Goal: Information Seeking & Learning: Learn about a topic

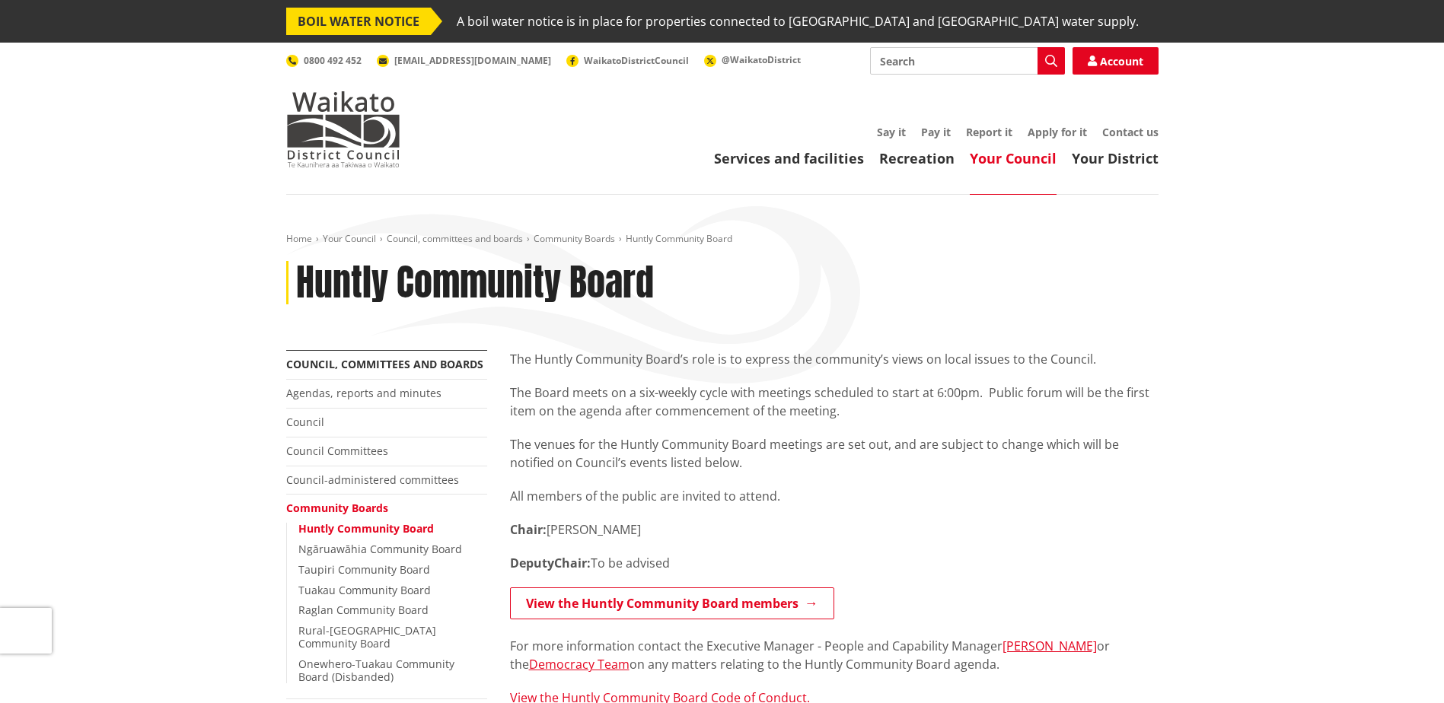
click at [996, 155] on link "Your Council" at bounding box center [1013, 158] width 87 height 18
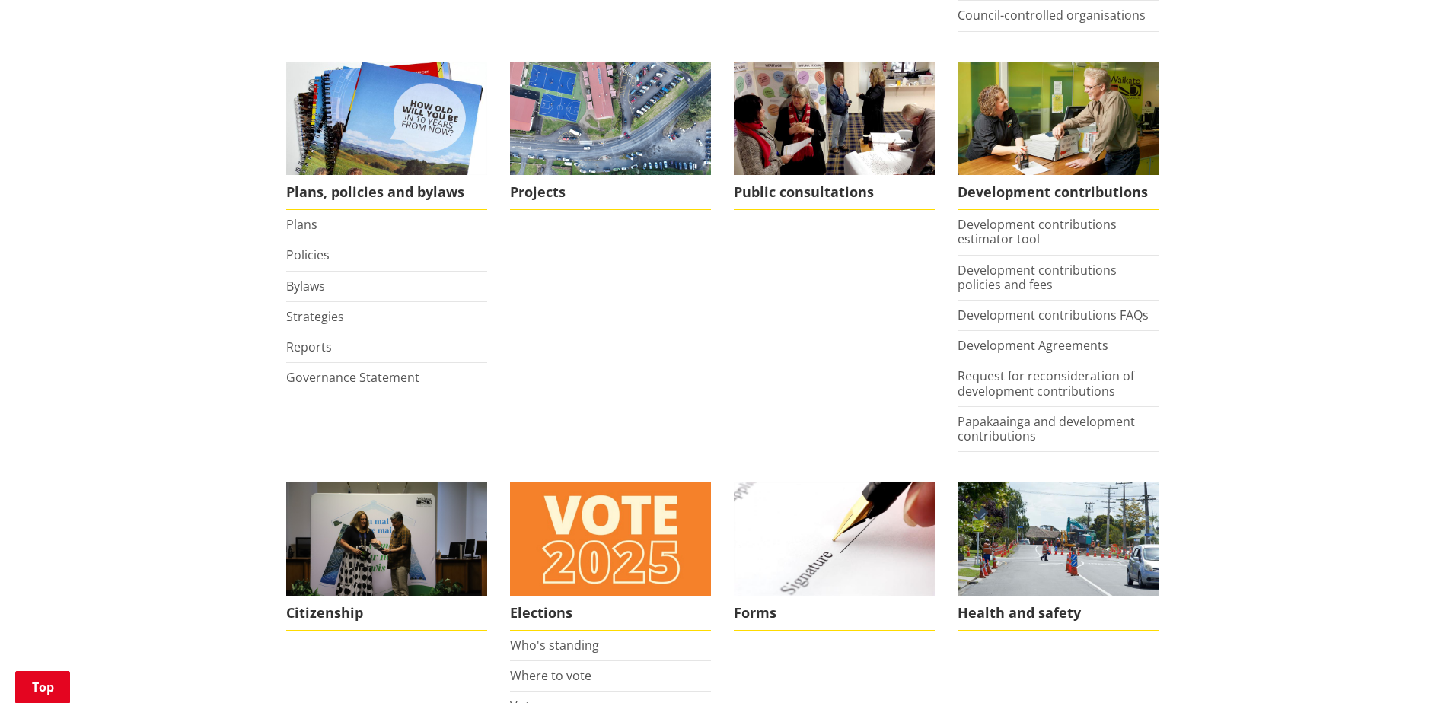
scroll to position [685, 0]
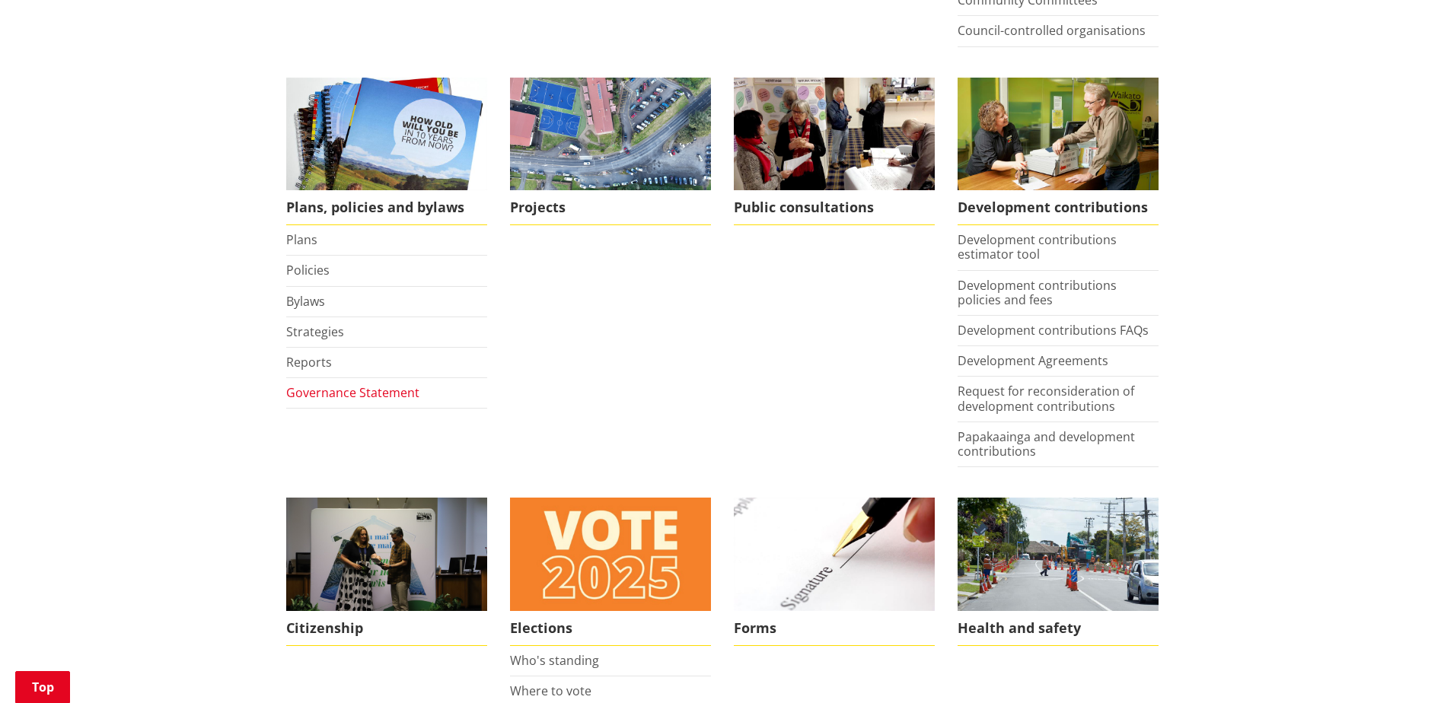
click at [340, 387] on link "Governance Statement" at bounding box center [352, 392] width 133 height 17
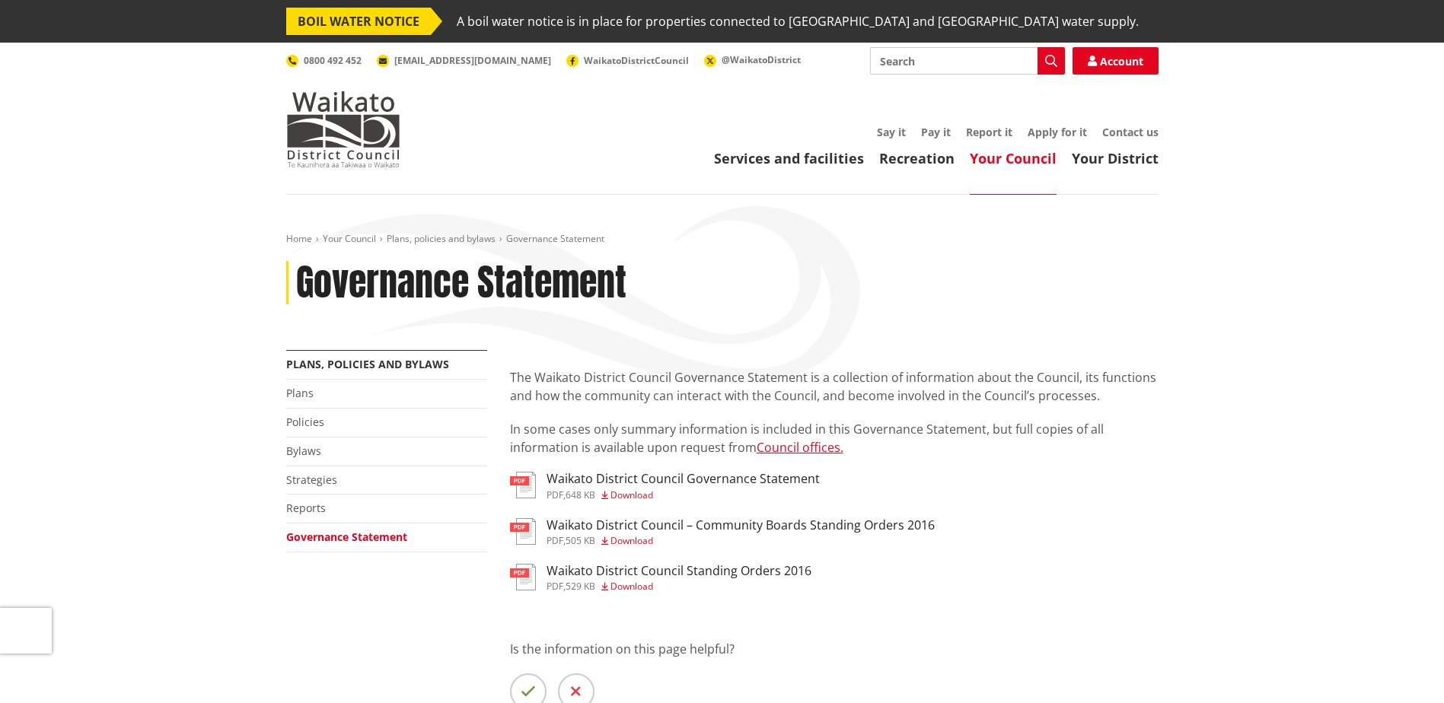
click at [996, 159] on link "Your Council" at bounding box center [1013, 158] width 87 height 18
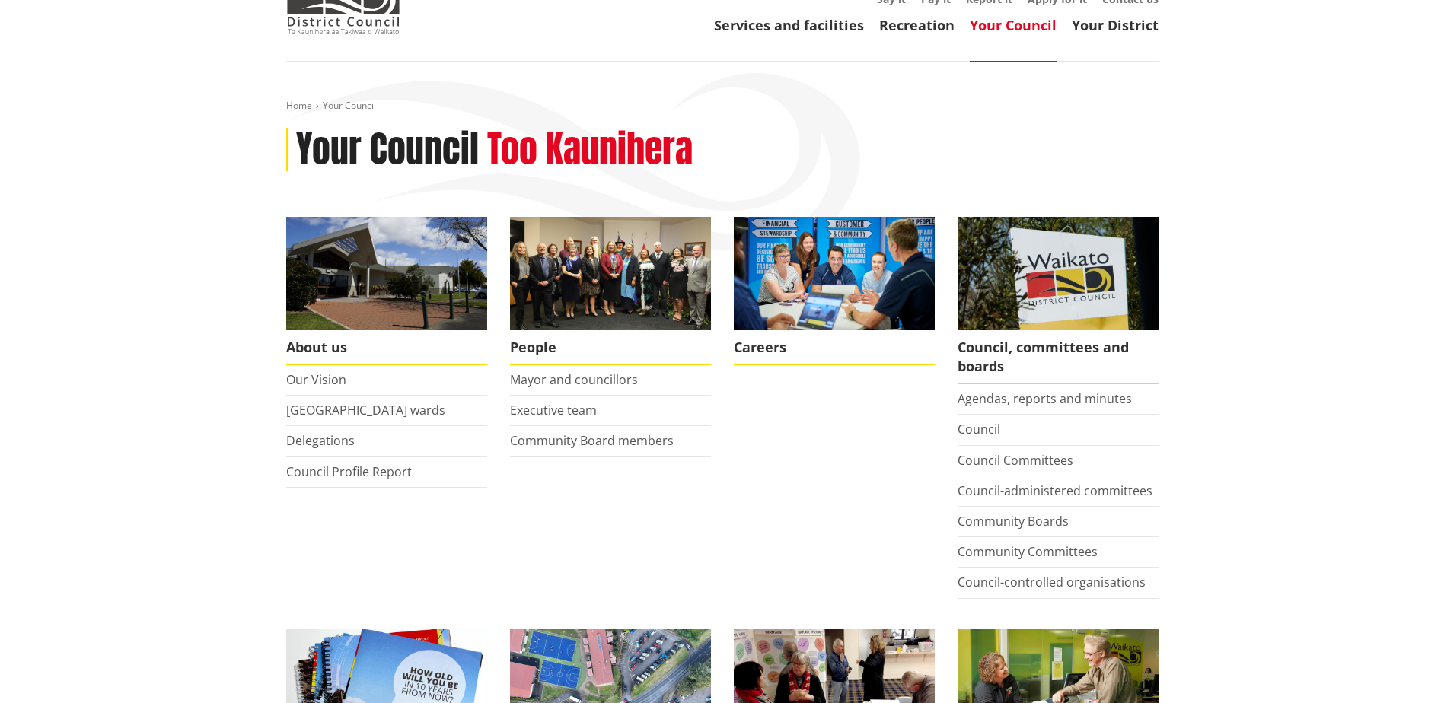
scroll to position [152, 0]
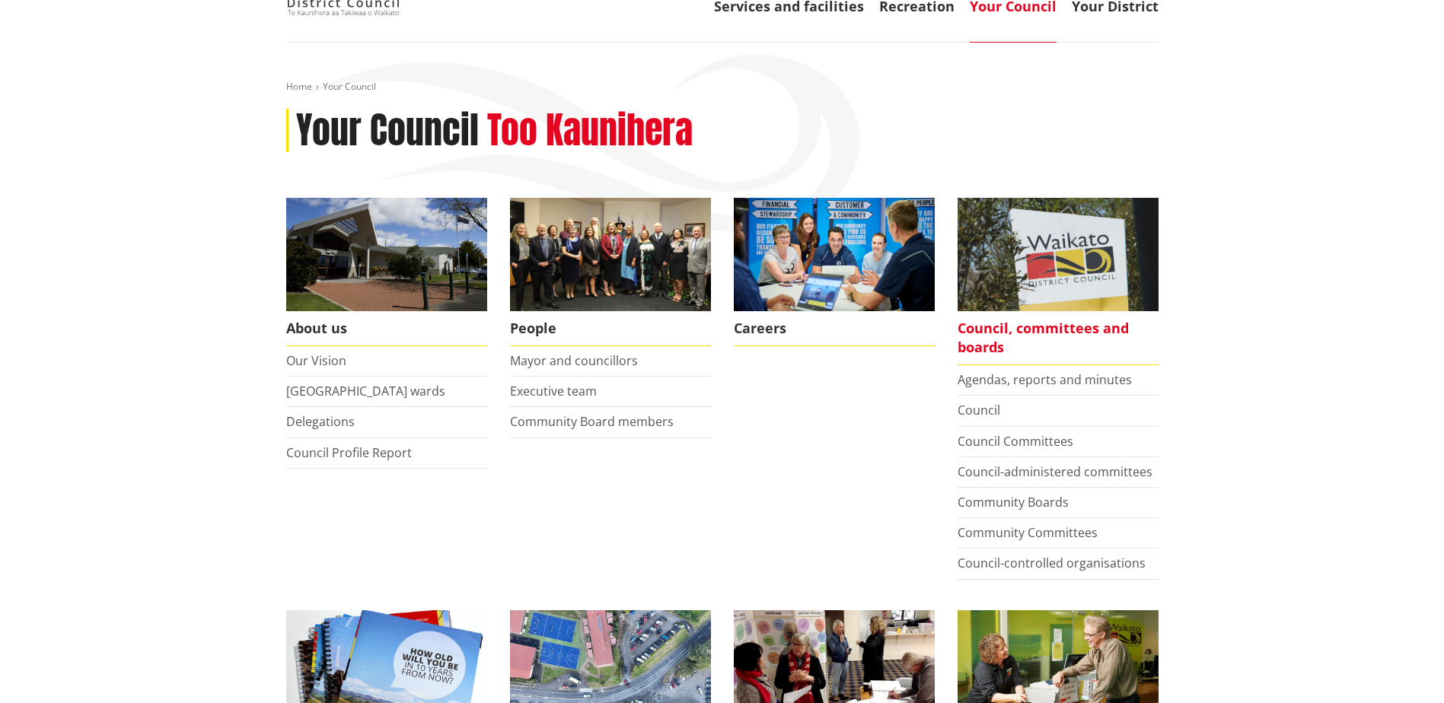
click at [1018, 326] on span "Council, committees and boards" at bounding box center [1058, 338] width 201 height 54
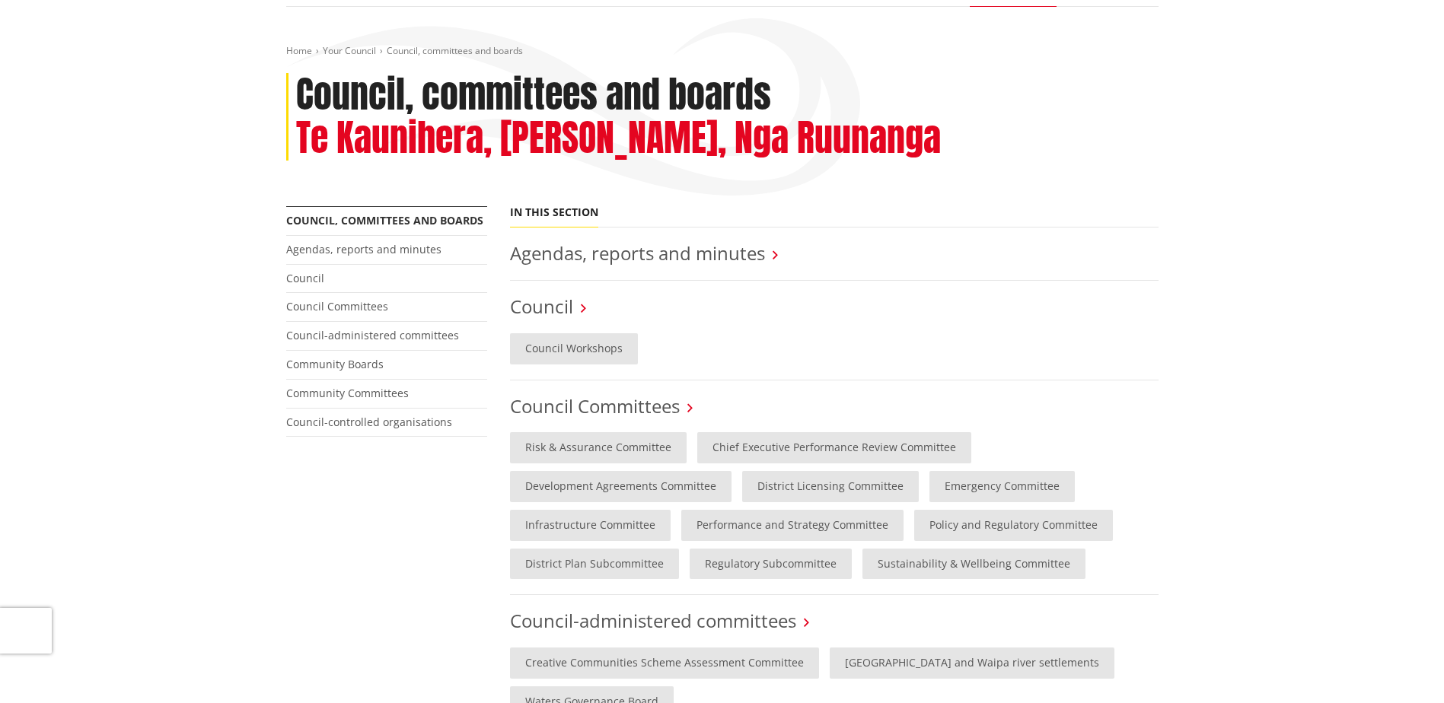
scroll to position [152, 0]
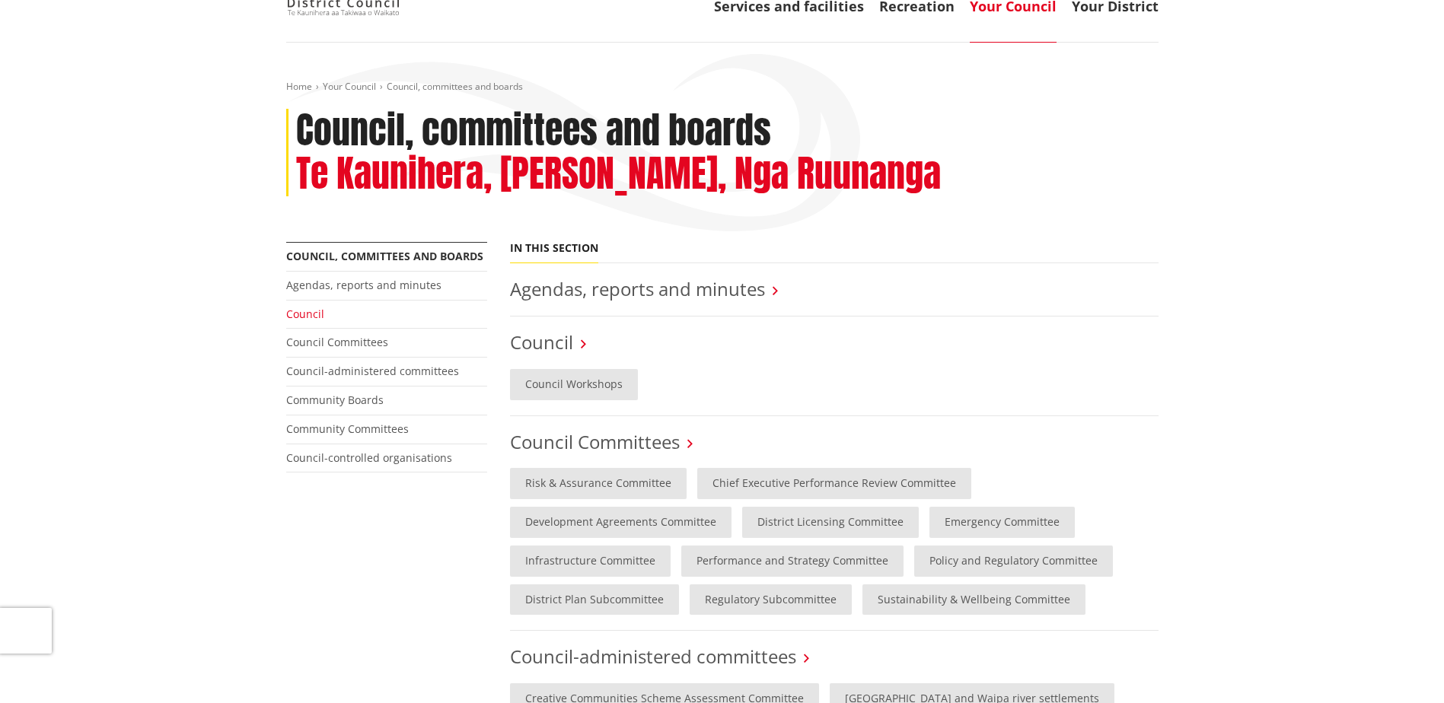
click at [308, 313] on link "Council" at bounding box center [305, 314] width 38 height 14
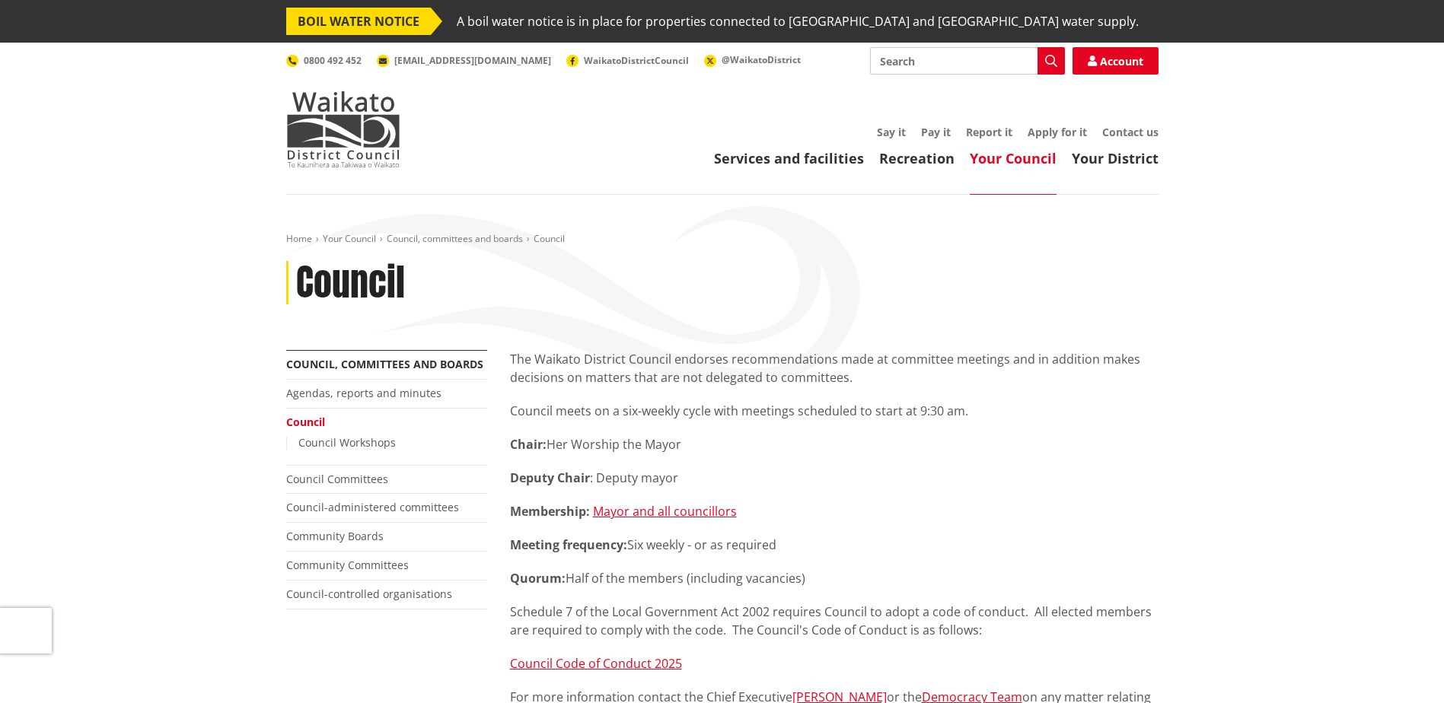
click at [885, 63] on input "Search" at bounding box center [967, 60] width 195 height 27
type input "governance structure"
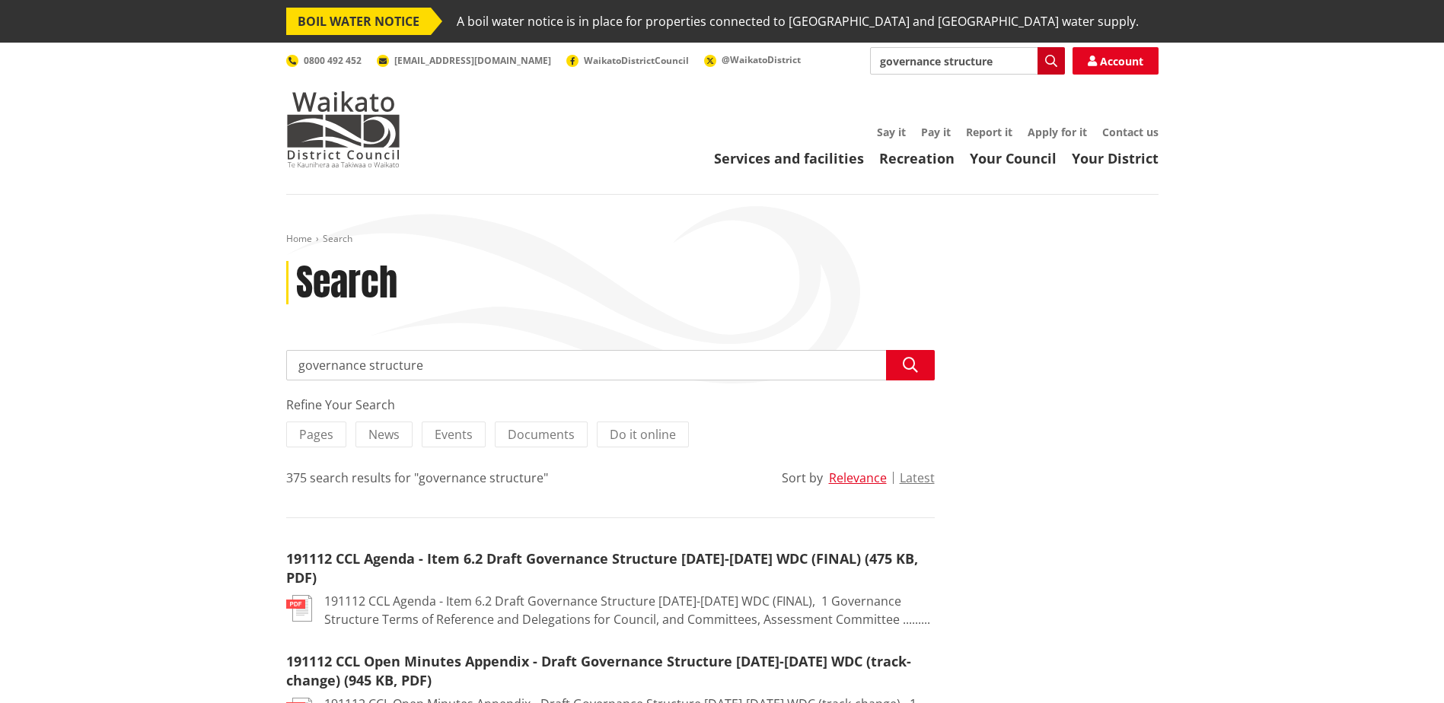
click at [1047, 62] on icon "button" at bounding box center [1051, 61] width 12 height 12
click at [317, 431] on span "Pages" at bounding box center [316, 434] width 34 height 17
click at [0, 0] on input "Pages" at bounding box center [0, 0] width 0 height 0
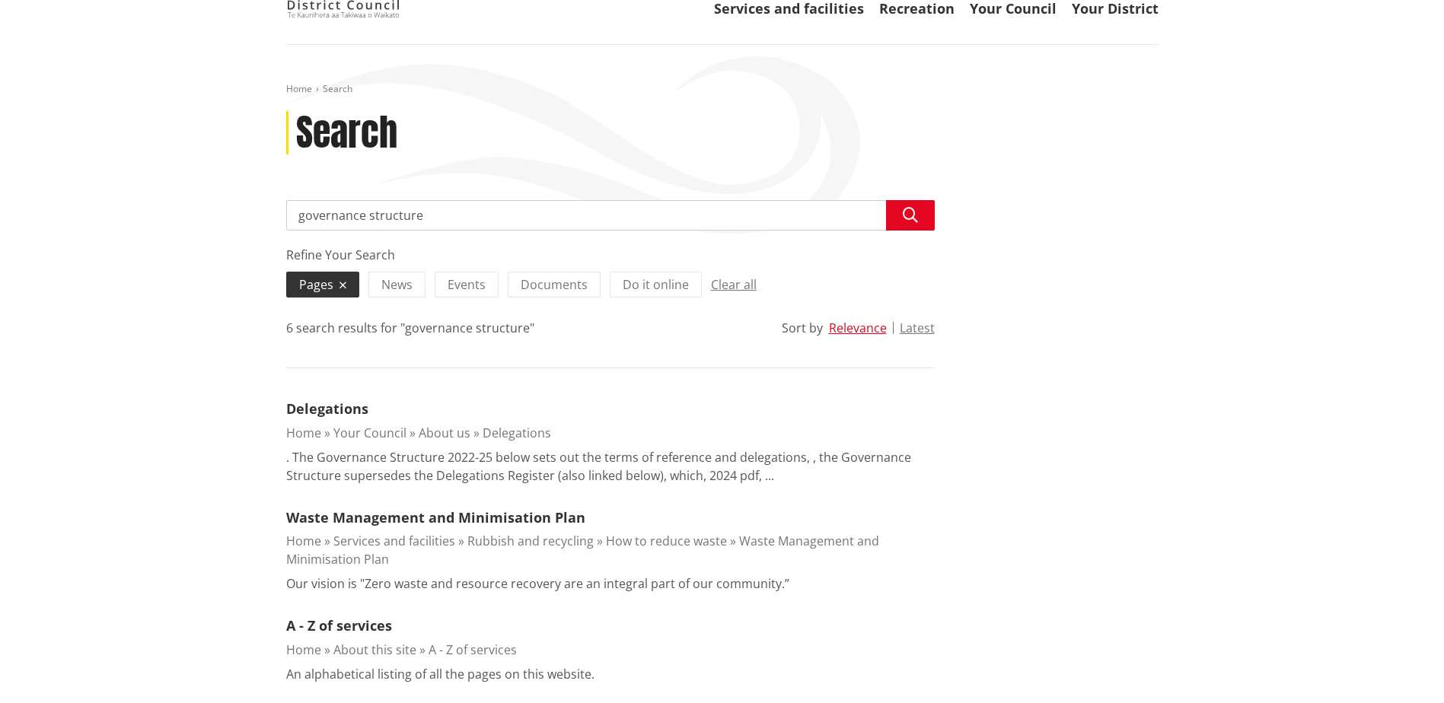
scroll to position [152, 0]
click at [506, 429] on link "Delegations" at bounding box center [517, 430] width 69 height 17
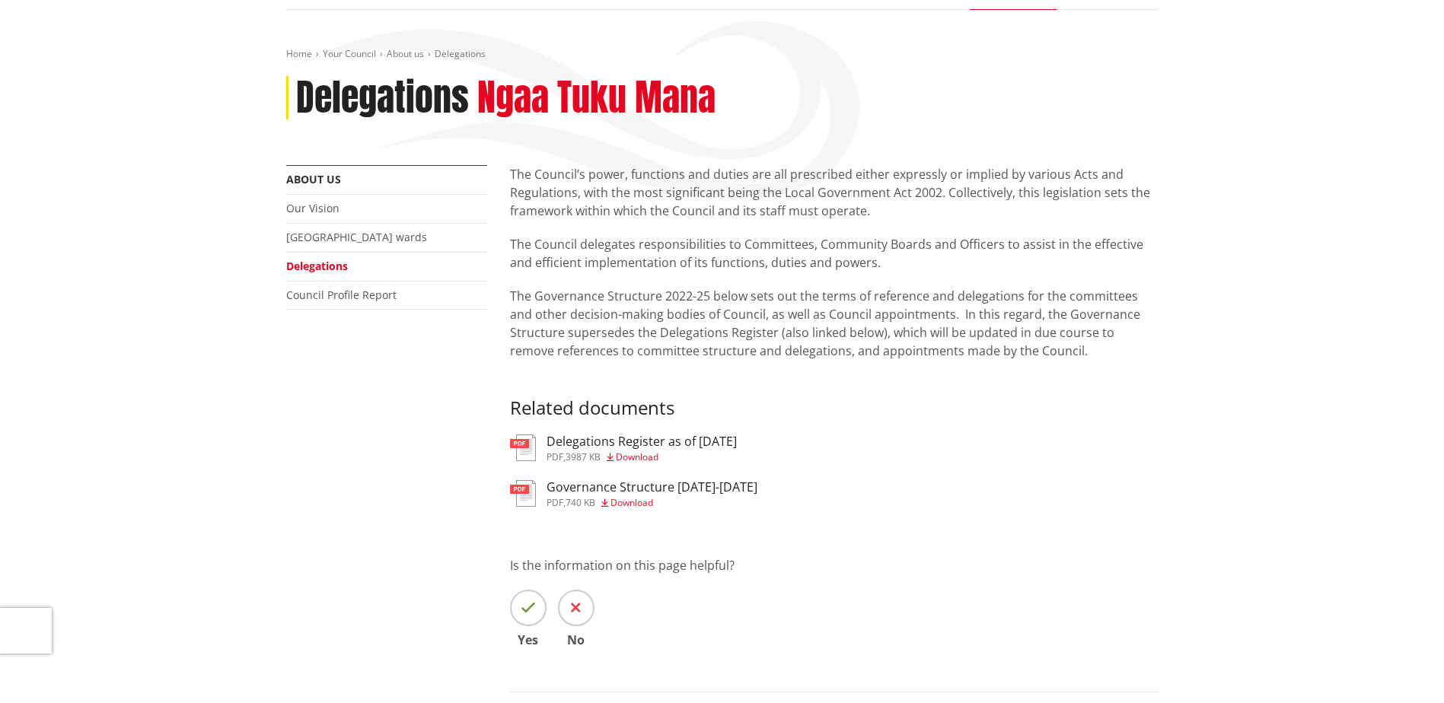
scroll to position [228, 0]
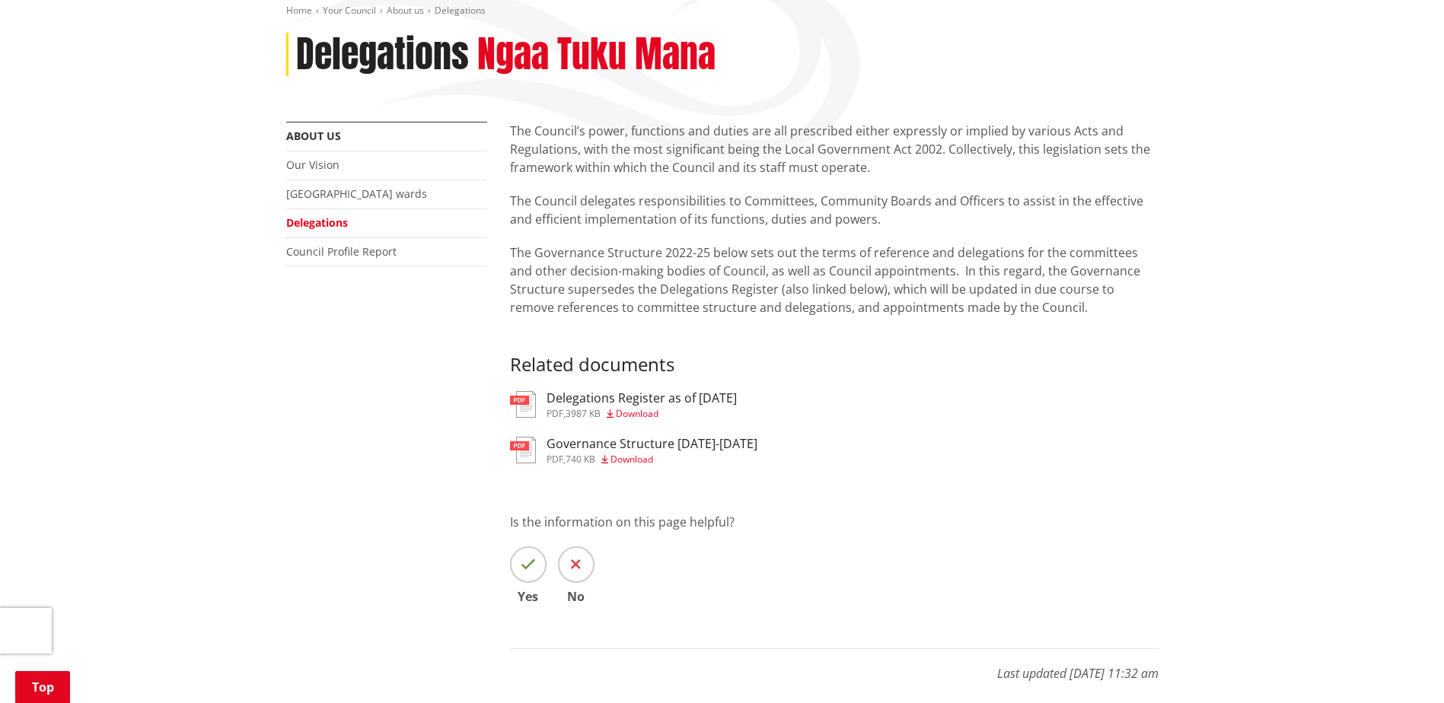
click at [646, 445] on h3 "Governance Structure 2022-2025" at bounding box center [652, 444] width 211 height 14
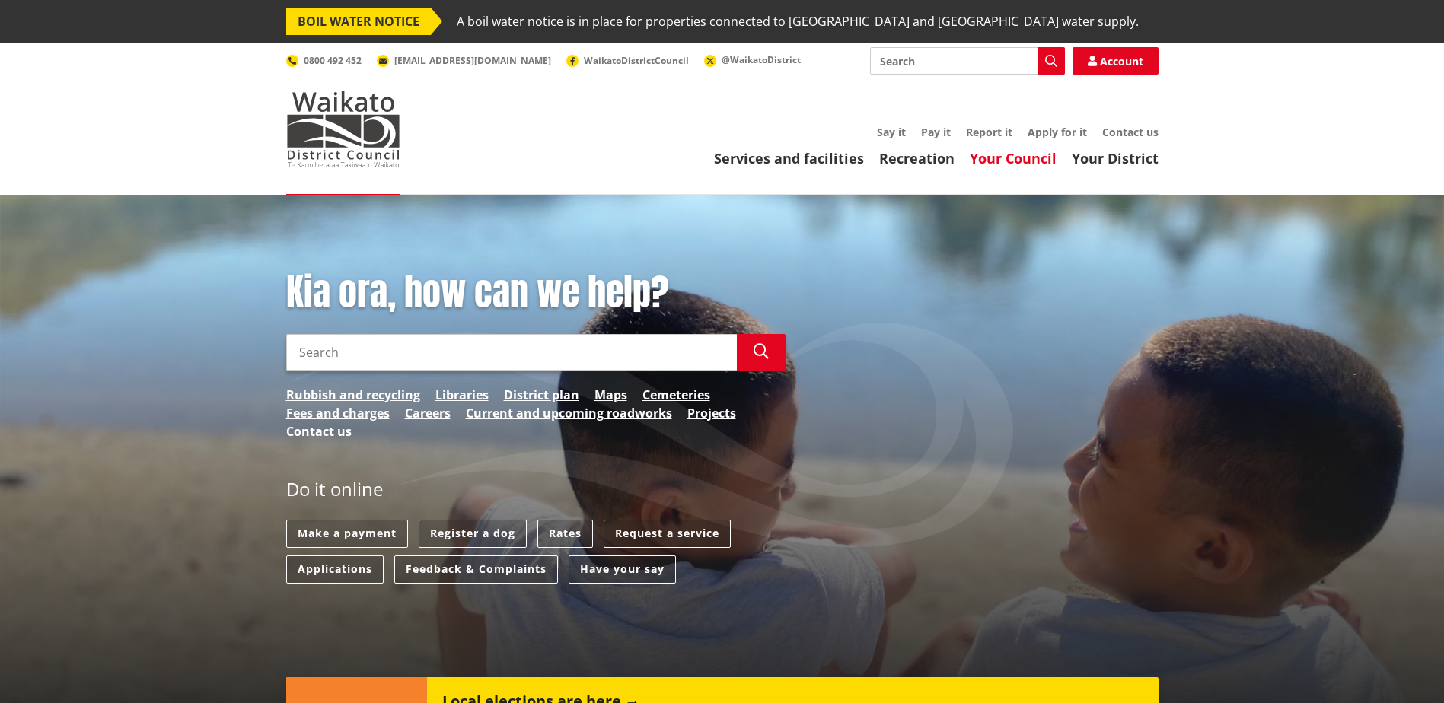
click at [1018, 160] on link "Your Council" at bounding box center [1013, 158] width 87 height 18
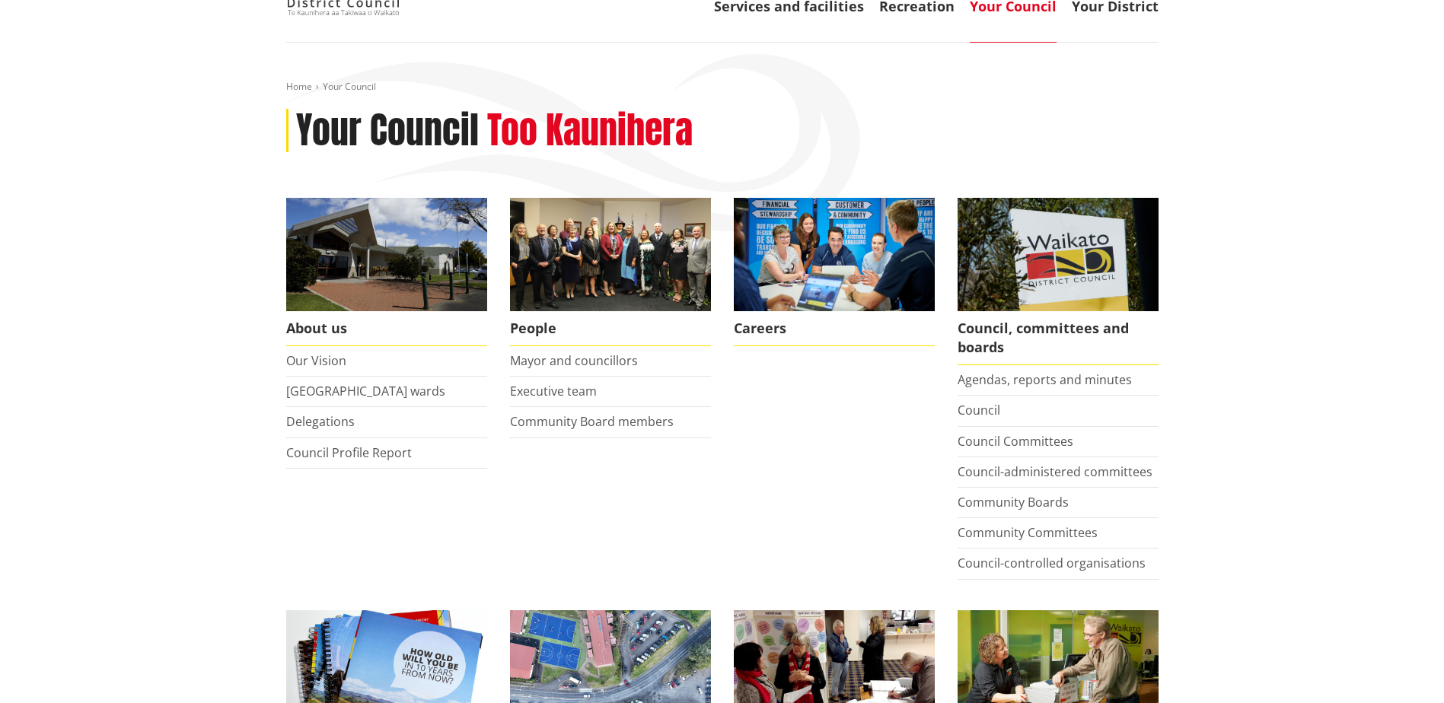
scroll to position [228, 0]
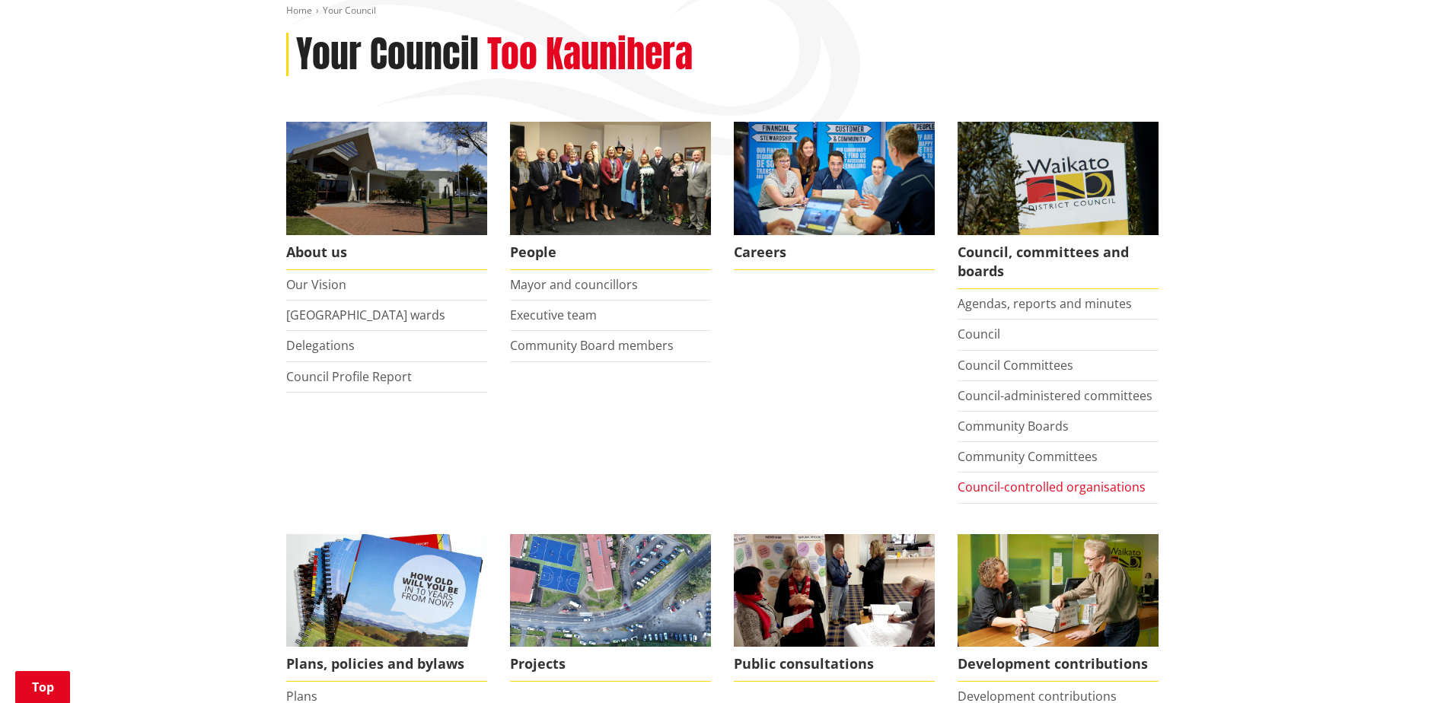
click at [980, 485] on link "Council-controlled organisations" at bounding box center [1052, 487] width 188 height 17
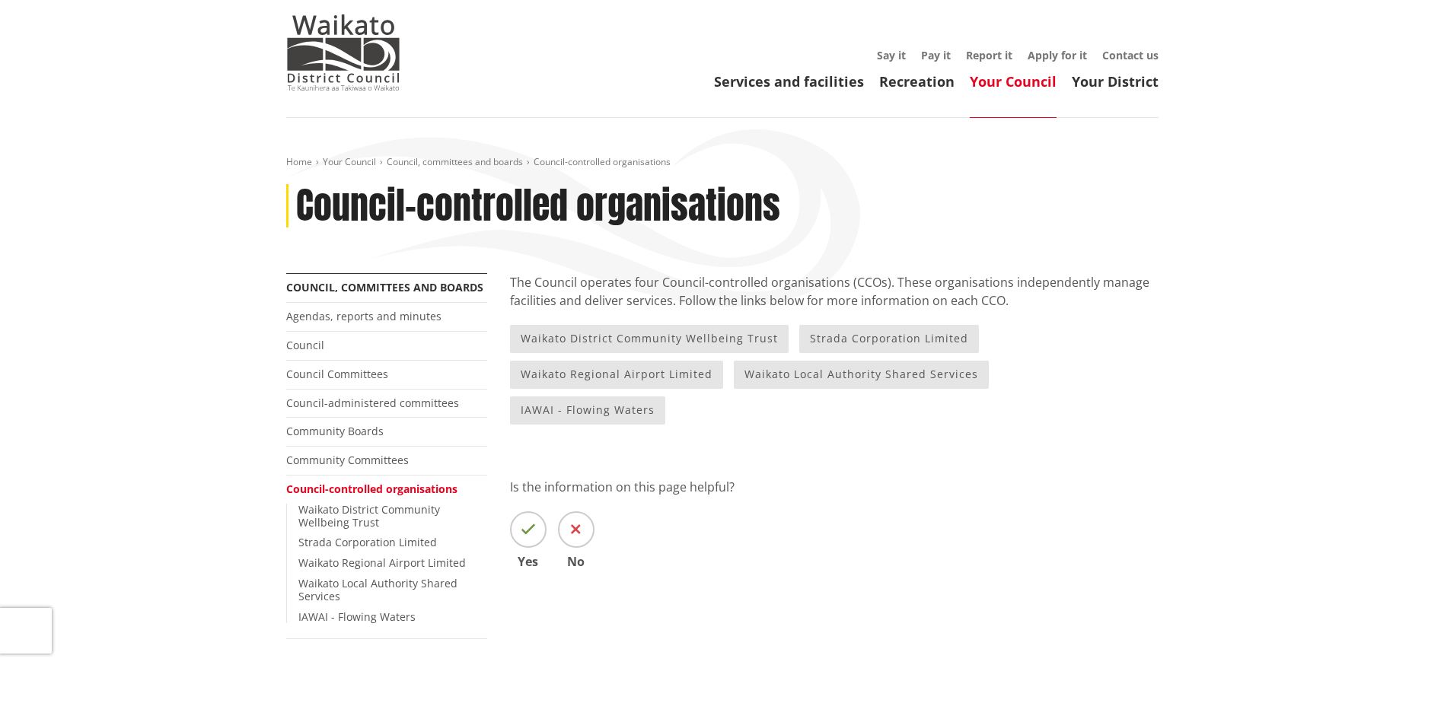
scroll to position [152, 0]
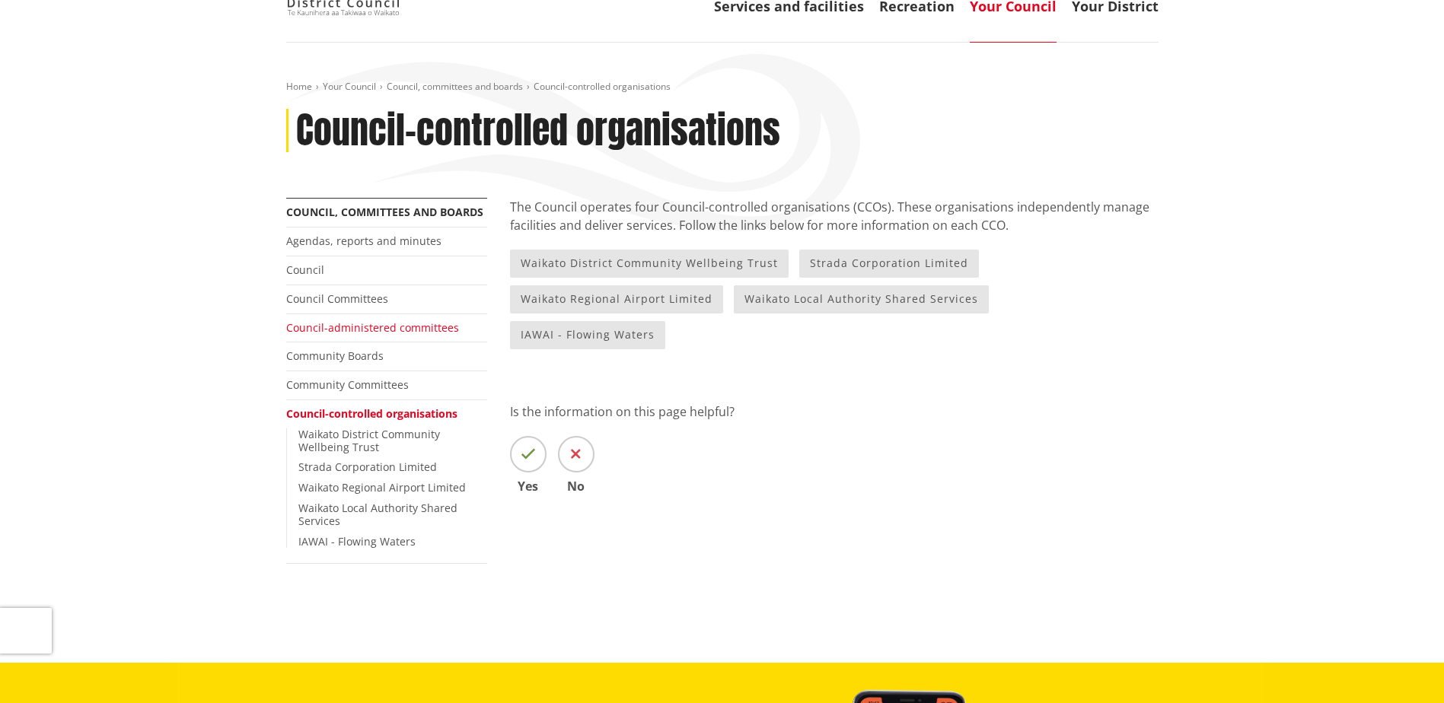
click at [366, 329] on link "Council-administered committees" at bounding box center [372, 327] width 173 height 14
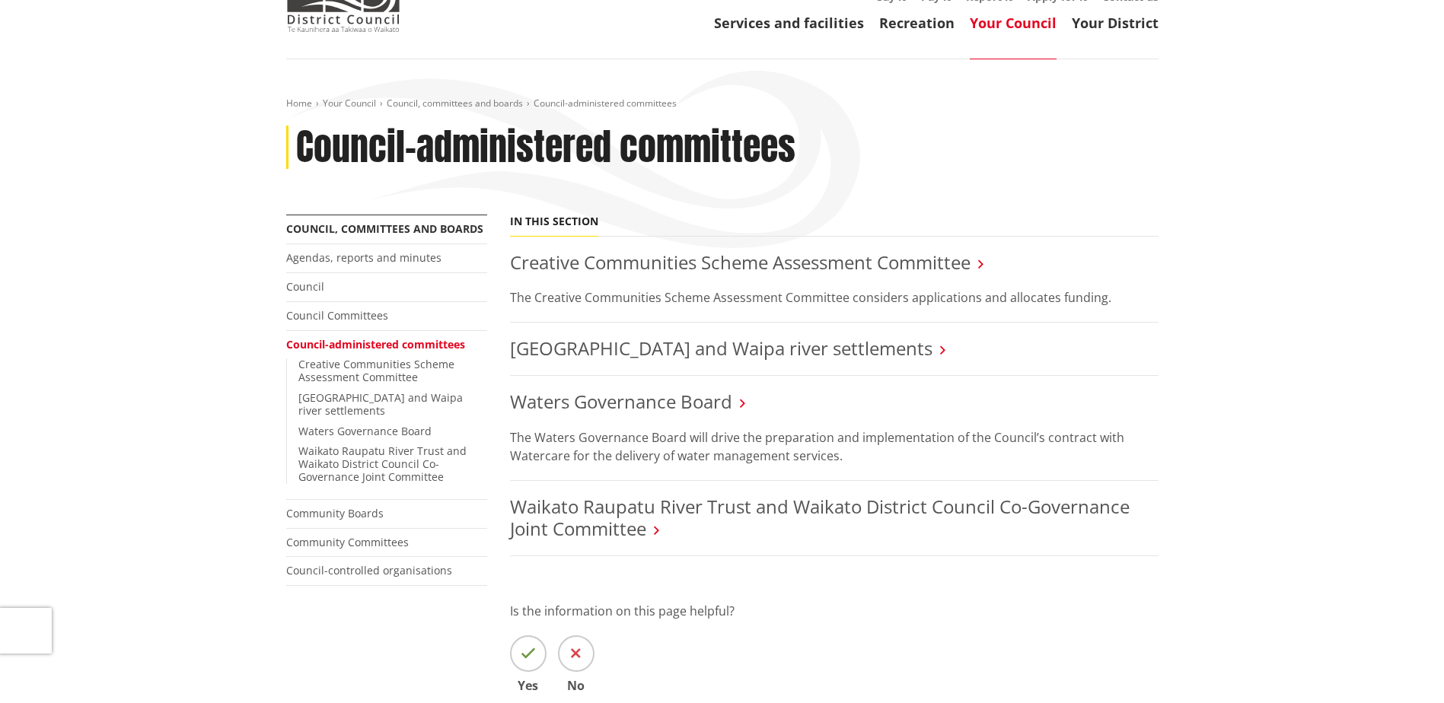
scroll to position [152, 0]
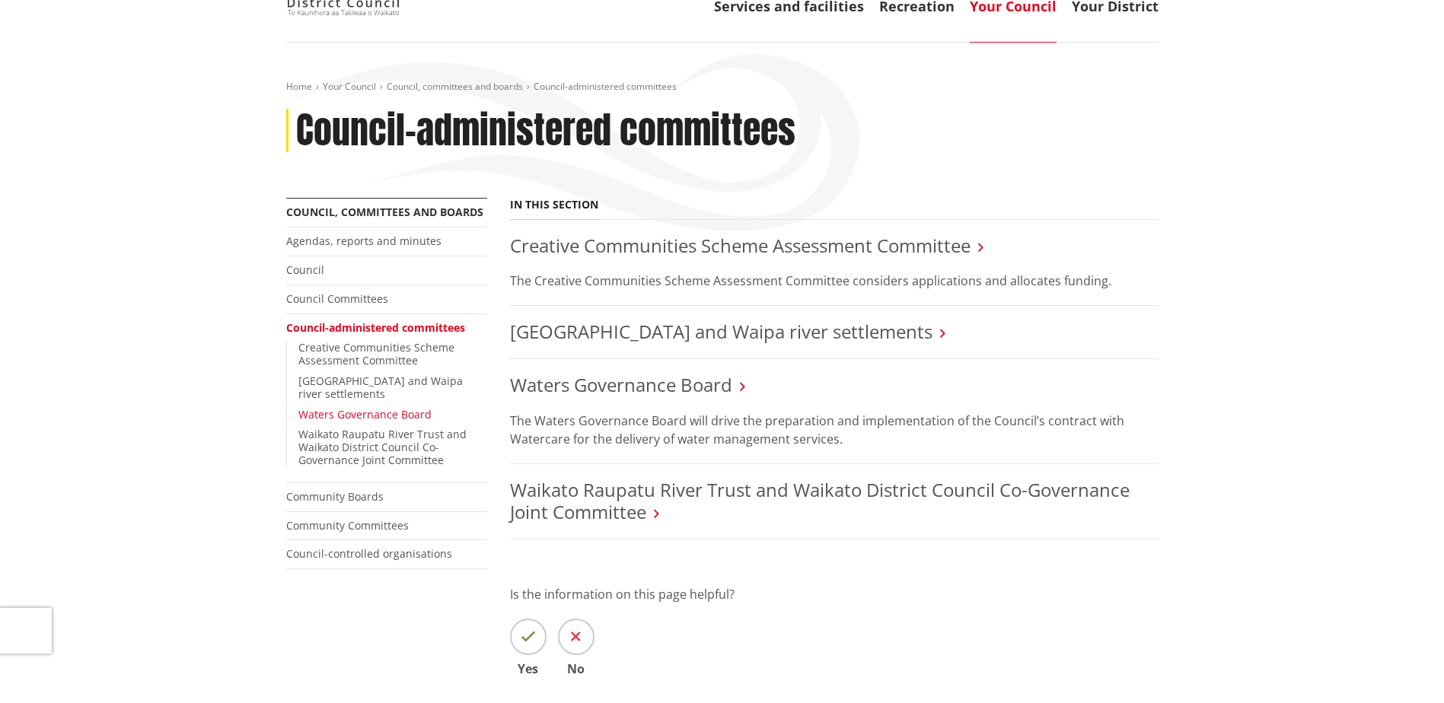
click at [363, 407] on link "Waters Governance Board" at bounding box center [364, 414] width 133 height 14
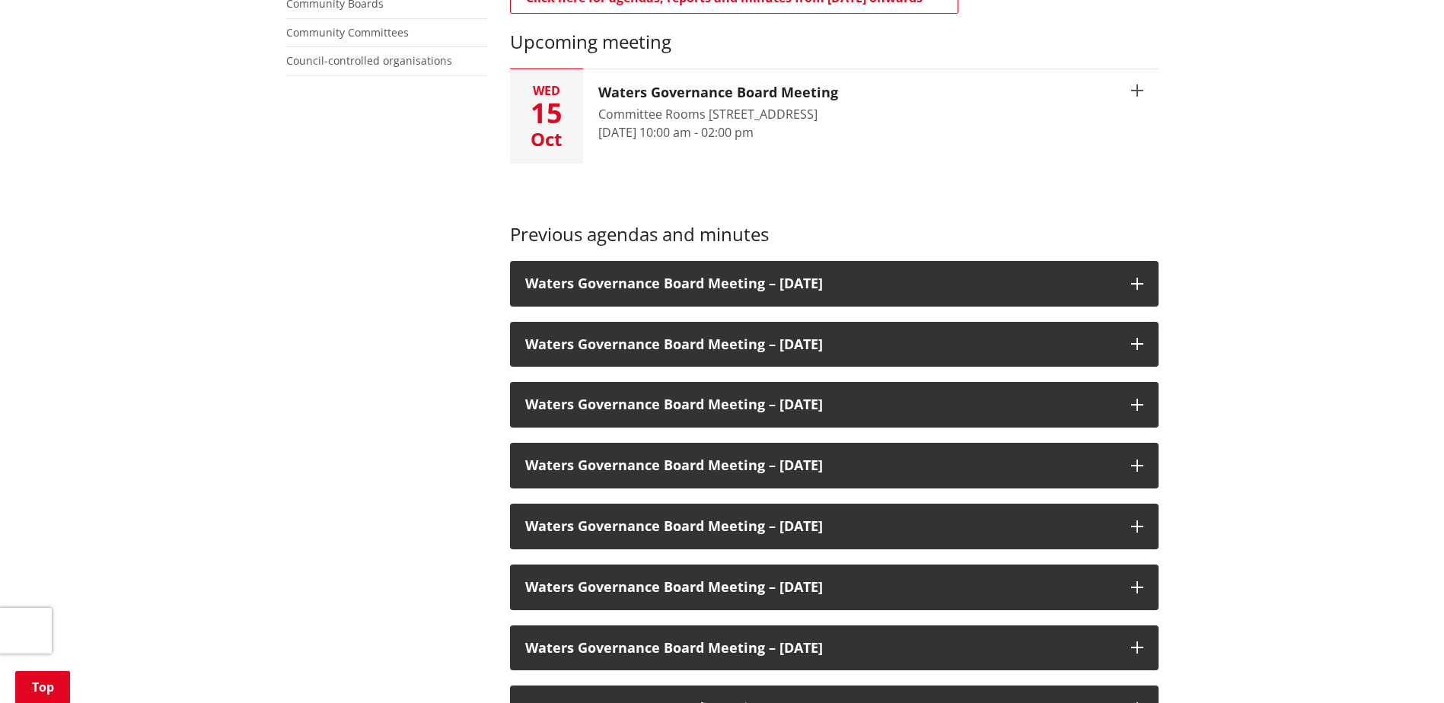
scroll to position [609, 0]
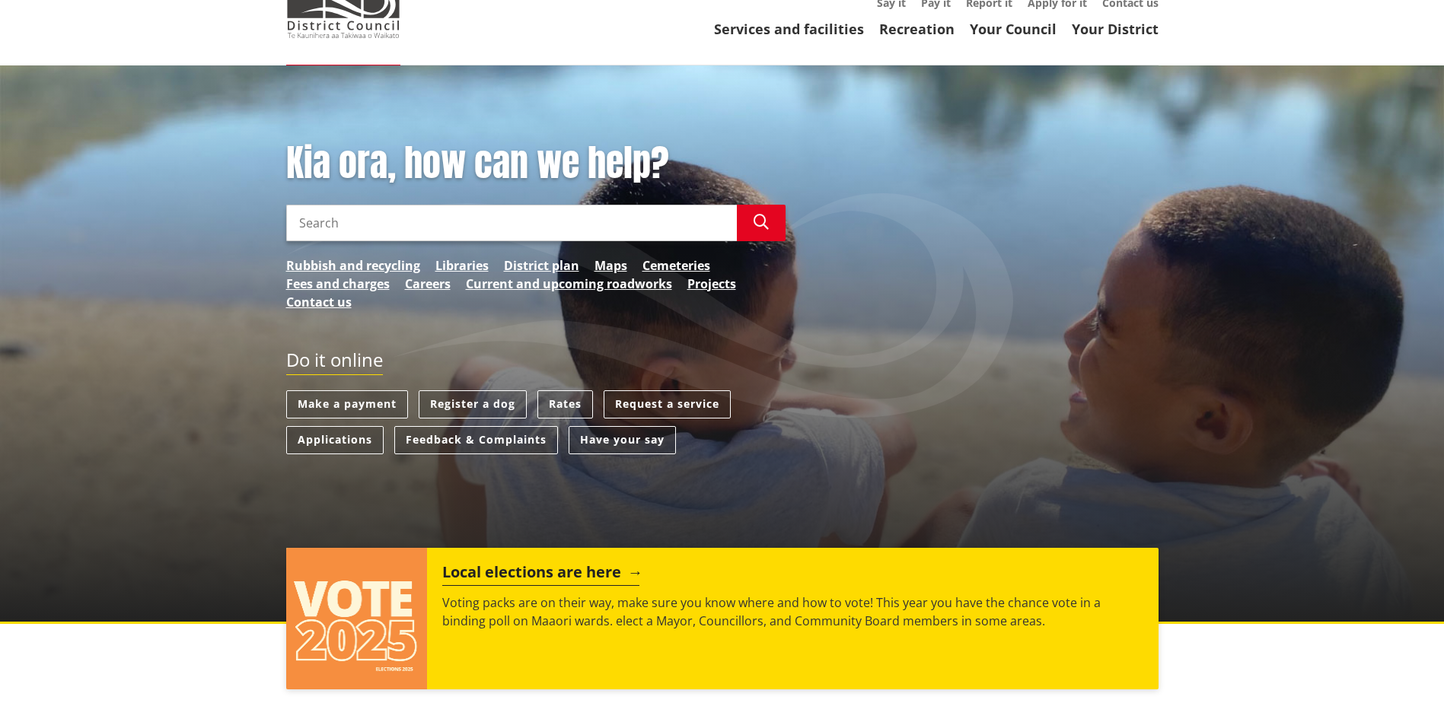
scroll to position [228, 0]
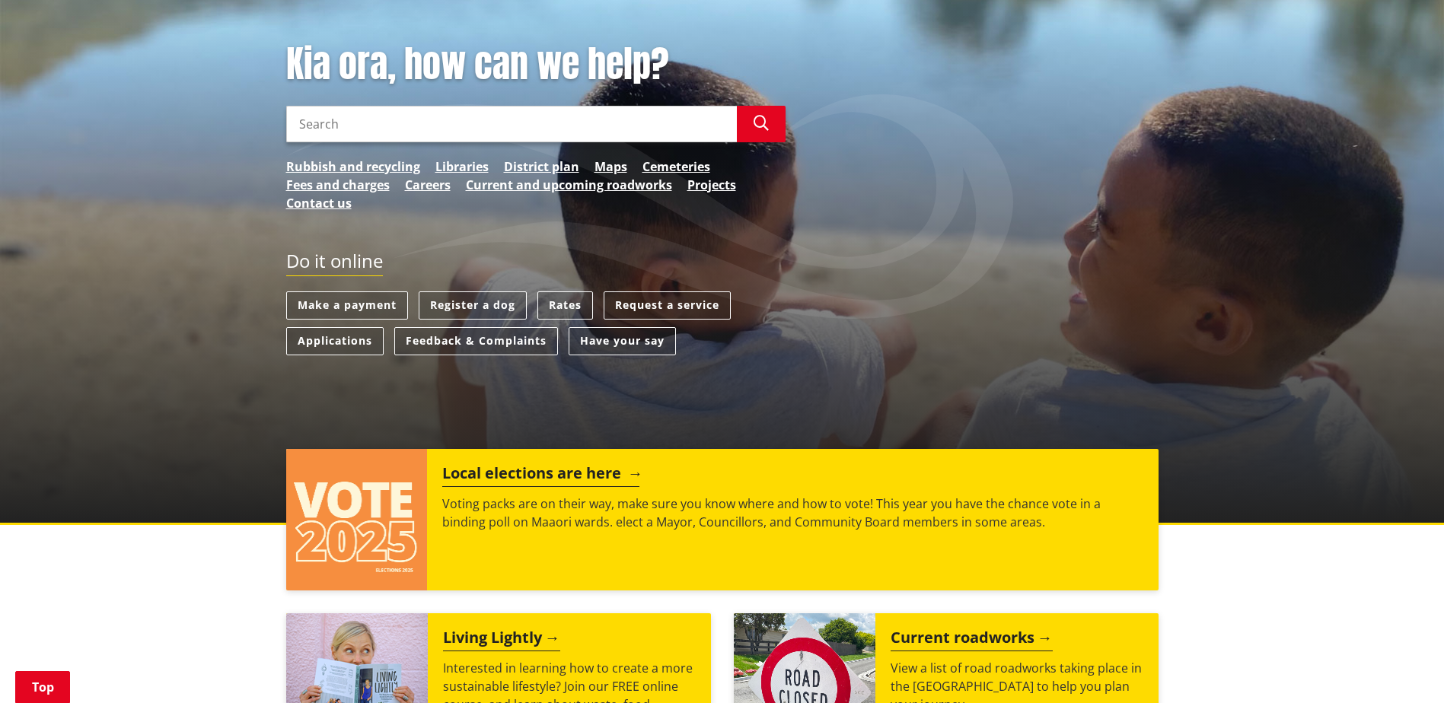
click at [498, 470] on h2 "Local elections are here" at bounding box center [540, 475] width 197 height 23
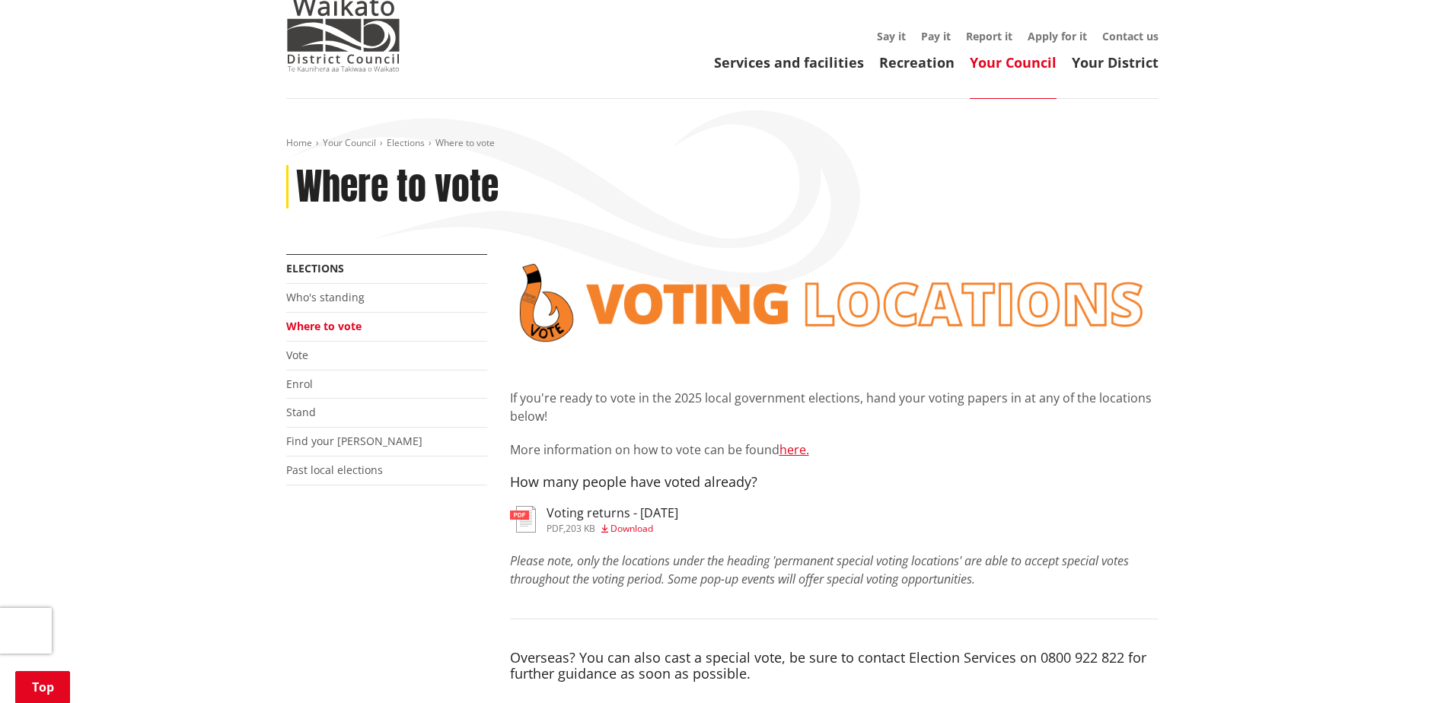
scroll to position [228, 0]
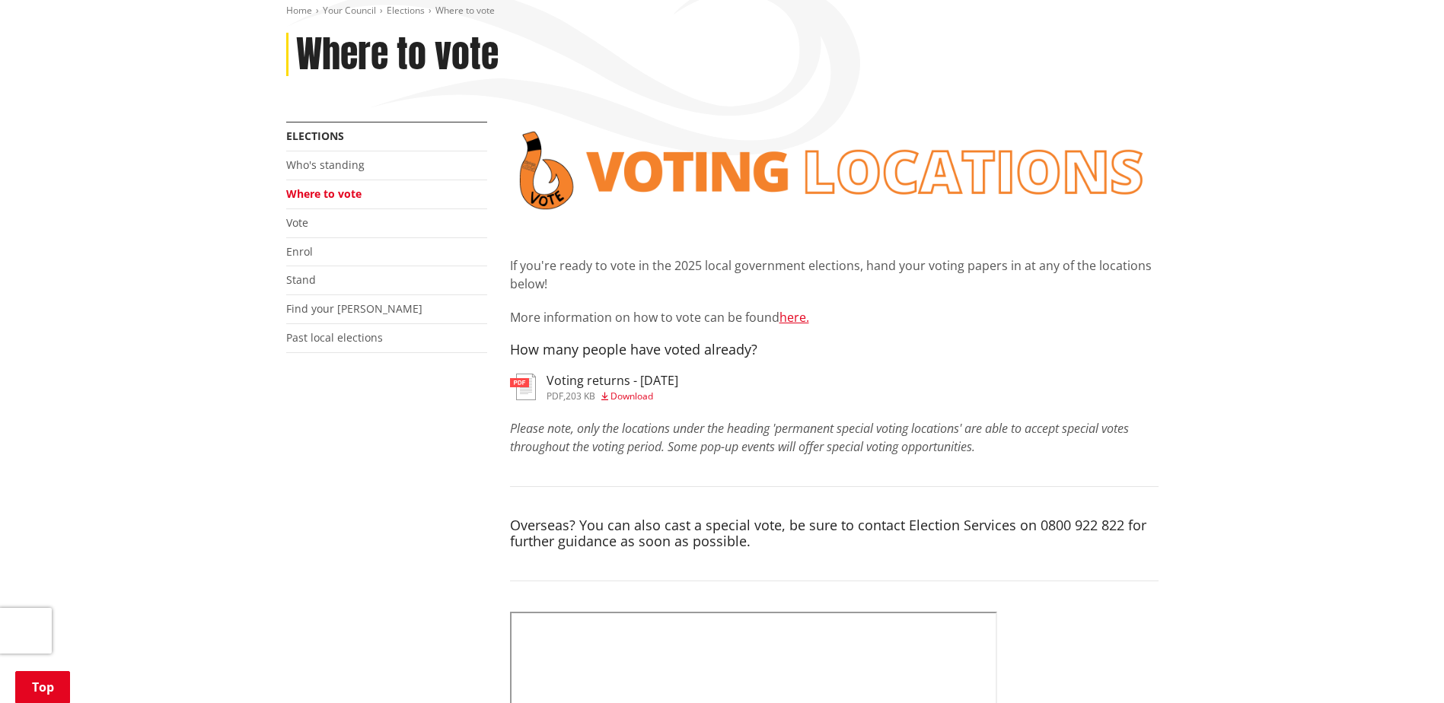
click at [620, 382] on h3 "Voting returns - [DATE]" at bounding box center [613, 381] width 132 height 14
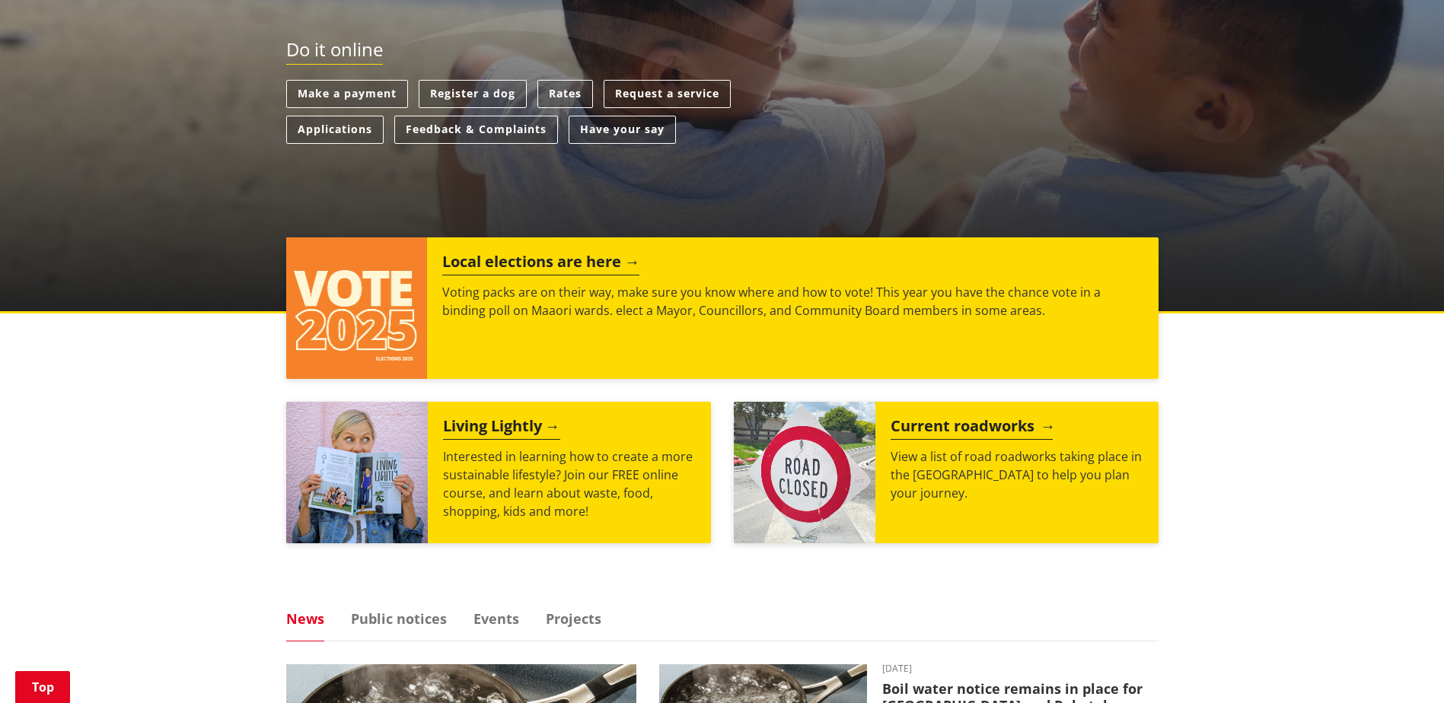
scroll to position [457, 0]
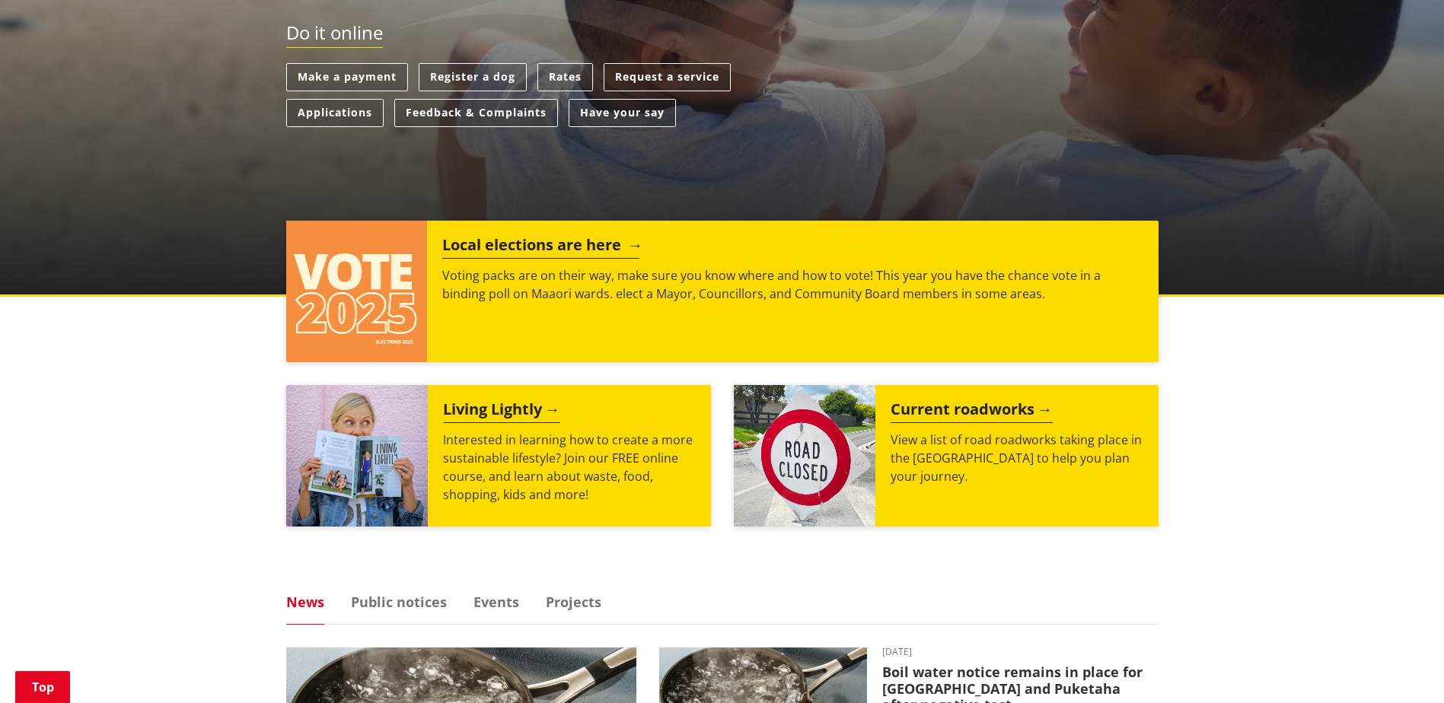
click at [601, 247] on h2 "Local elections are here" at bounding box center [540, 247] width 197 height 23
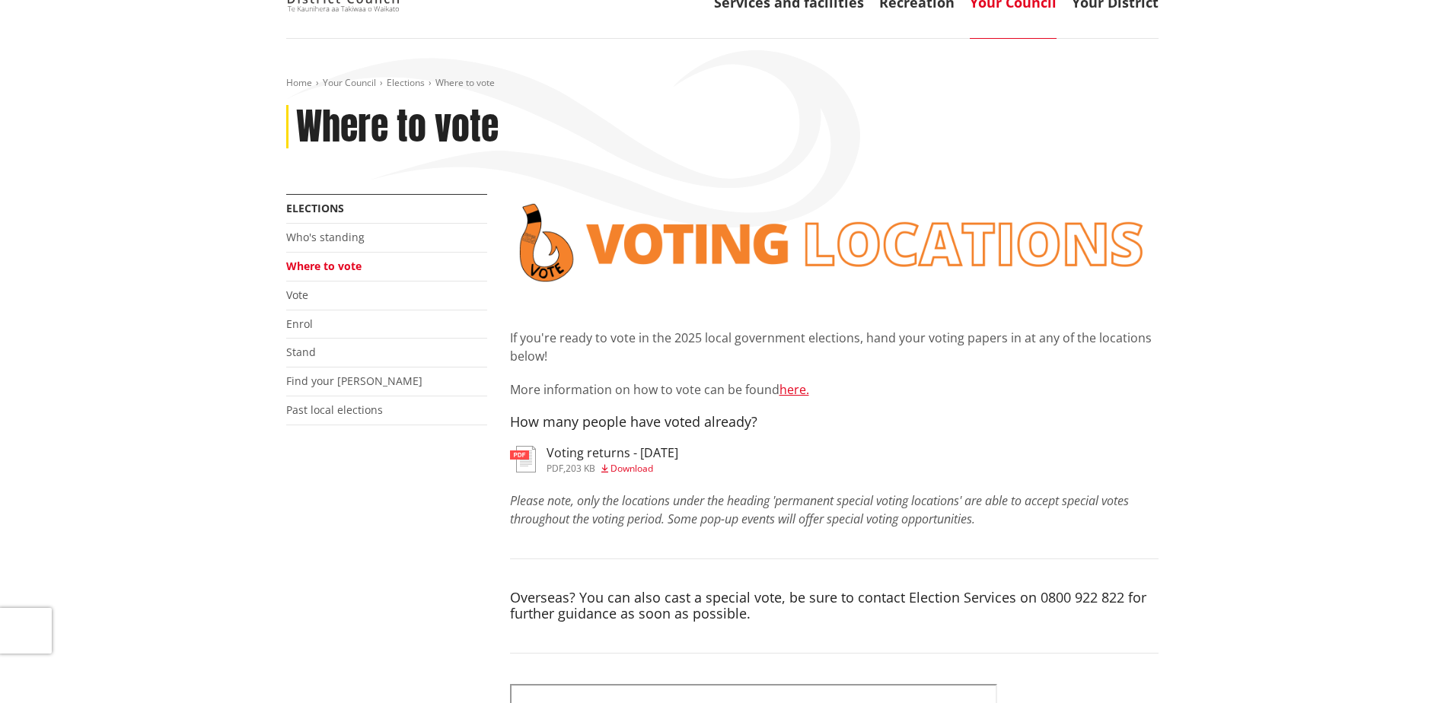
scroll to position [228, 0]
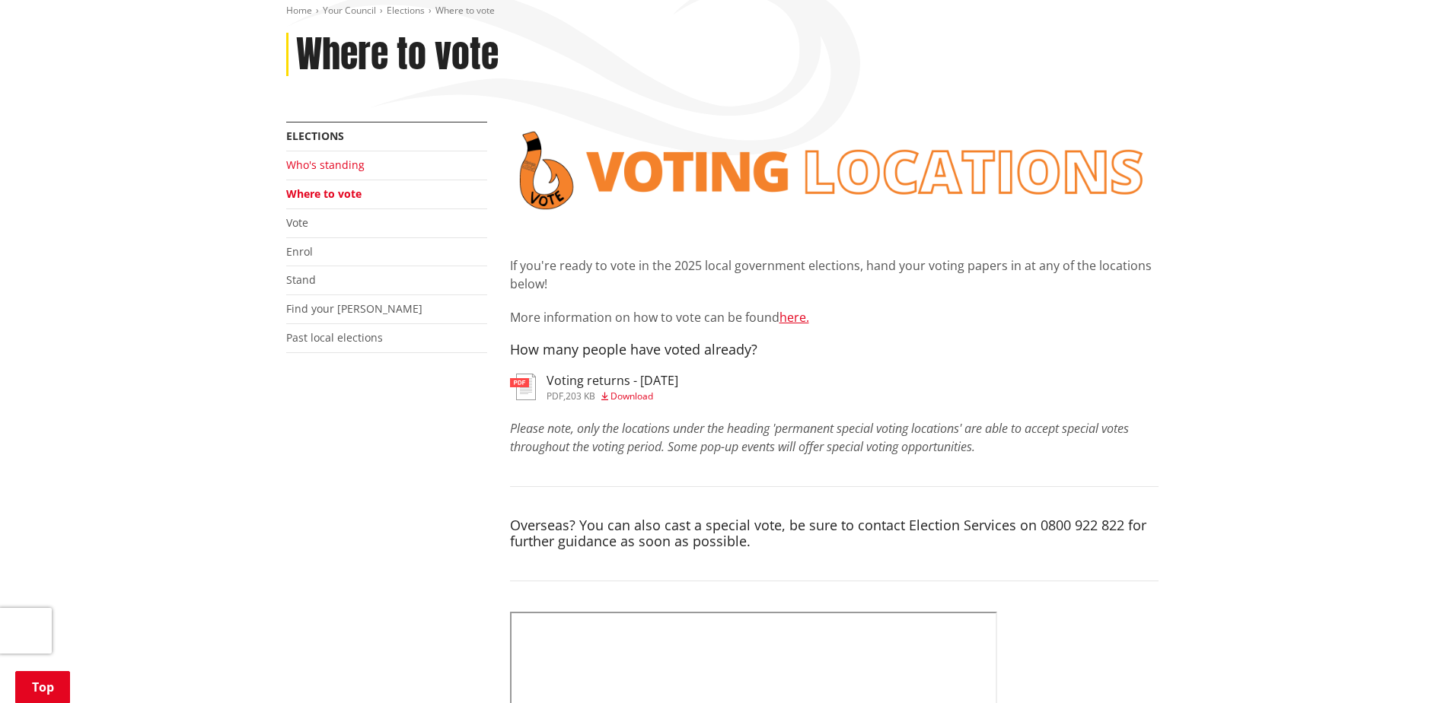
click at [352, 163] on link "Who's standing" at bounding box center [325, 165] width 78 height 14
click at [346, 169] on link "Who's standing" at bounding box center [325, 165] width 78 height 14
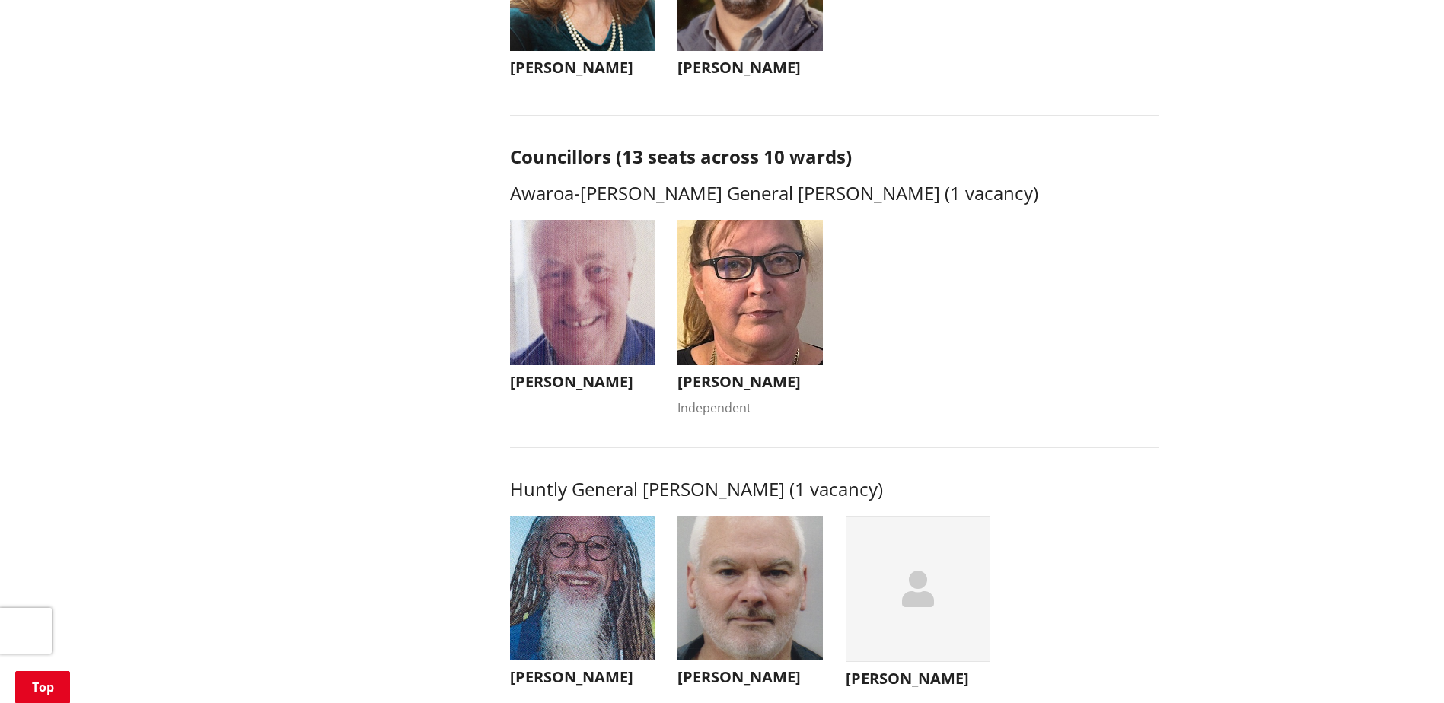
scroll to position [609, 0]
